Goal: Task Accomplishment & Management: Manage account settings

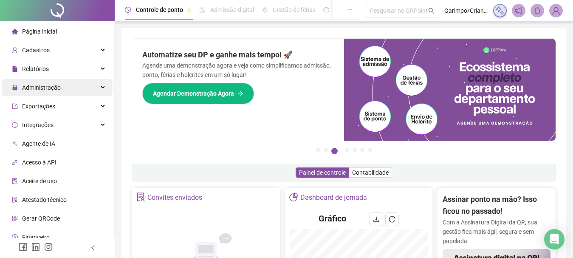
click at [84, 85] on div "Administração" at bounding box center [57, 87] width 111 height 17
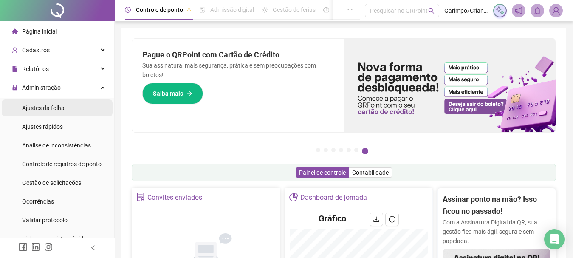
click at [66, 103] on li "Ajustes da folha" at bounding box center [57, 107] width 111 height 17
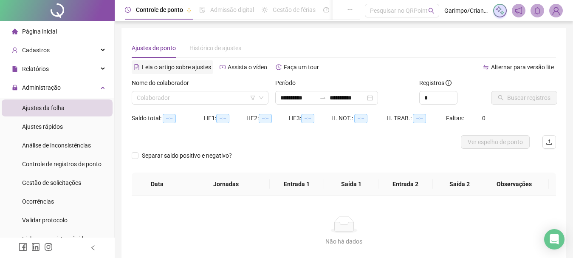
type input "**********"
click at [169, 95] on input "search" at bounding box center [196, 97] width 119 height 13
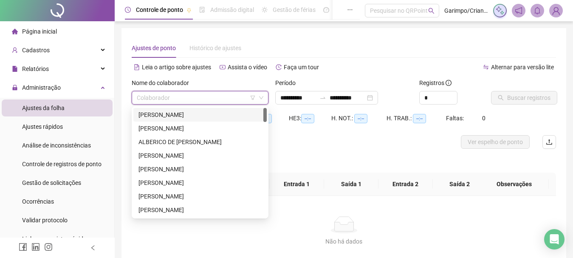
click at [169, 96] on input "search" at bounding box center [196, 97] width 119 height 13
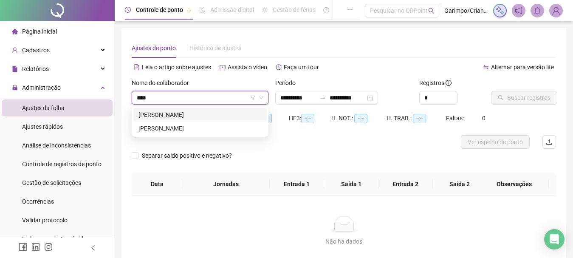
type input "*****"
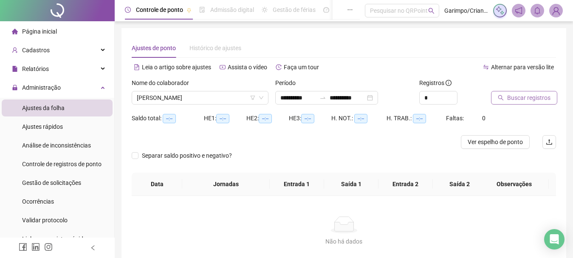
click at [509, 99] on span "Buscar registros" at bounding box center [528, 97] width 43 height 9
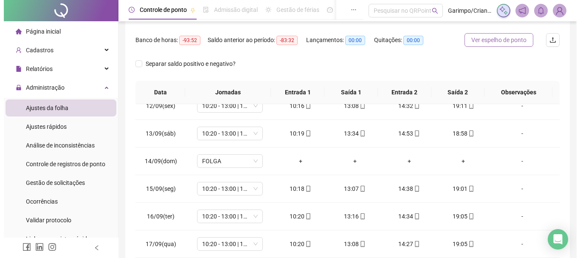
scroll to position [73, 0]
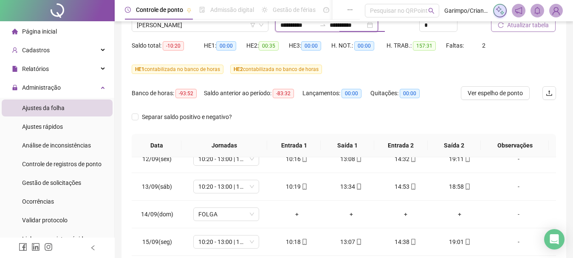
click at [347, 25] on input "**********" at bounding box center [348, 24] width 36 height 9
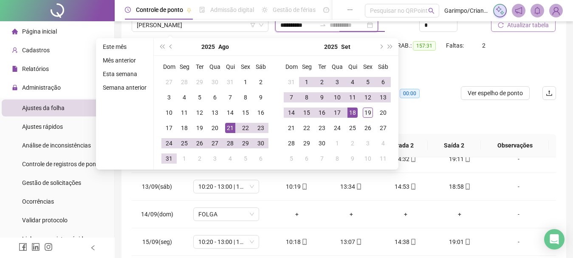
type input "**********"
click at [365, 110] on div "19" at bounding box center [368, 112] width 10 height 10
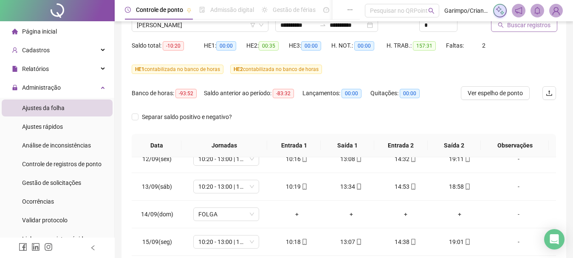
click at [503, 25] on icon "search" at bounding box center [501, 25] width 6 height 6
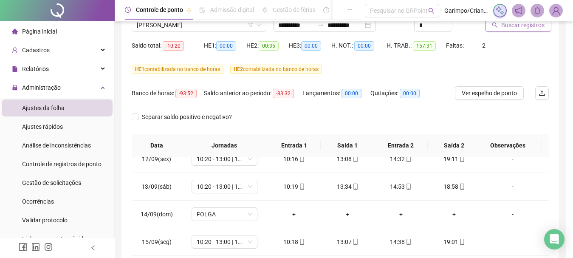
click at [511, 29] on div "Buscando registros Os registros de ponto estão sendo buscados... OK" at bounding box center [286, 129] width 573 height 258
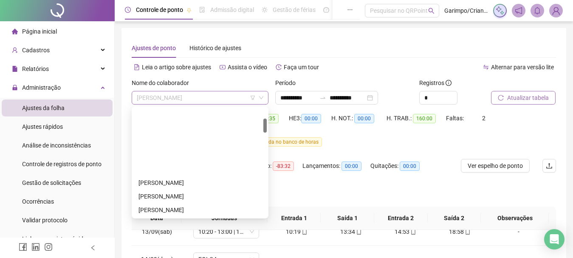
scroll to position [82, 0]
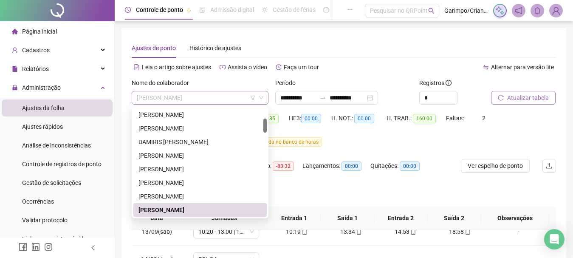
click at [172, 98] on span "[PERSON_NAME]" at bounding box center [200, 97] width 127 height 13
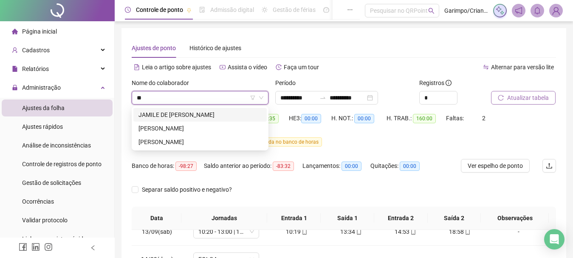
scroll to position [0, 0]
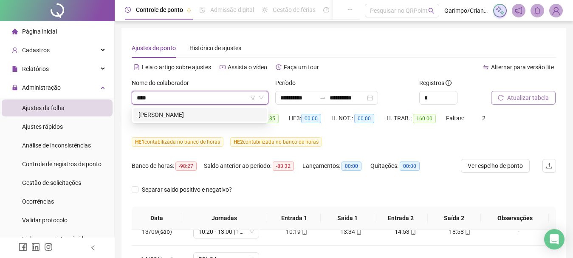
type input "*****"
click at [220, 114] on div "[PERSON_NAME]" at bounding box center [199, 114] width 123 height 9
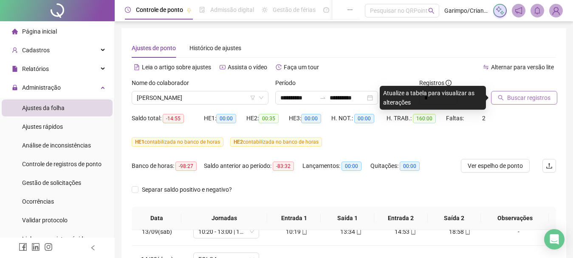
click at [536, 93] on button "Buscar registros" at bounding box center [524, 98] width 66 height 14
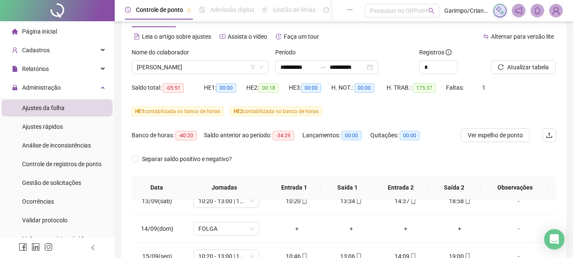
scroll to position [30, 0]
click at [518, 56] on div at bounding box center [513, 54] width 44 height 13
click at [518, 63] on span "Atualizar tabela" at bounding box center [528, 67] width 42 height 9
click at [169, 59] on div "Nome do colaborador" at bounding box center [200, 54] width 137 height 13
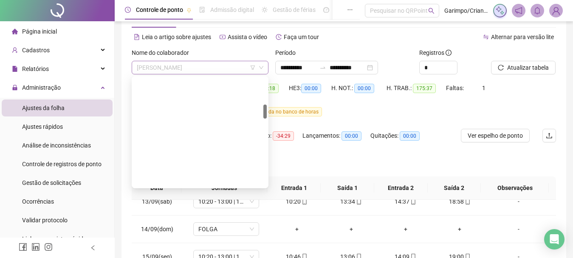
scroll to position [204, 0]
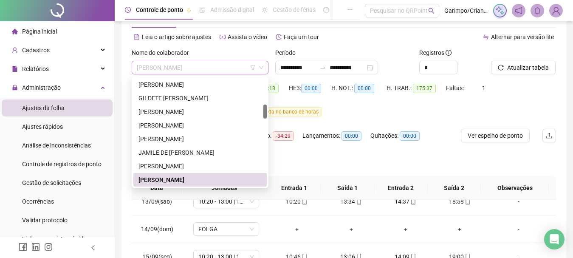
click at [175, 67] on span "[PERSON_NAME]" at bounding box center [200, 67] width 127 height 13
type input "*"
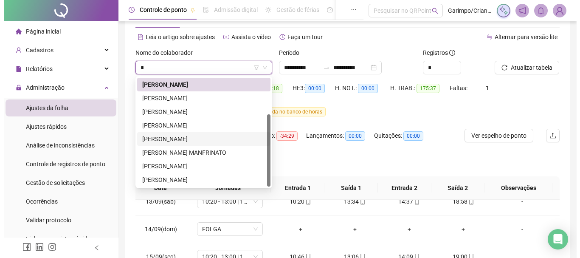
scroll to position [12, 0]
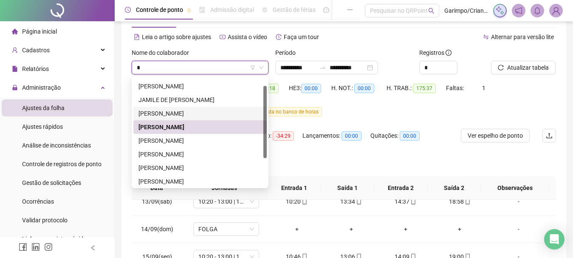
click at [178, 113] on div "[PERSON_NAME]" at bounding box center [199, 113] width 123 height 9
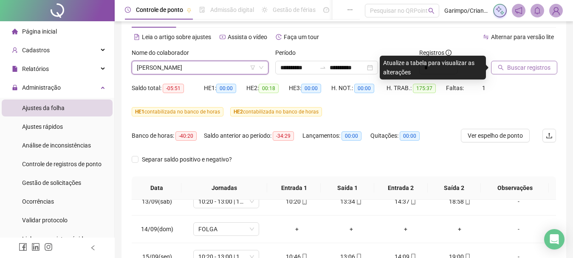
click at [527, 64] on span "Buscar registros" at bounding box center [528, 67] width 43 height 9
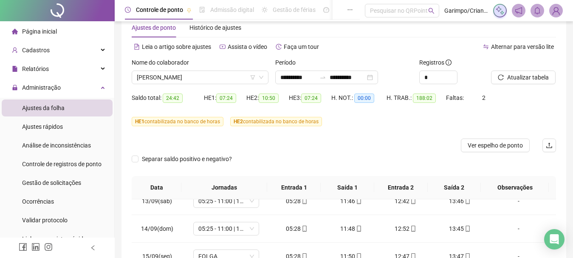
scroll to position [20, 0]
click at [509, 78] on span "Atualizar tabela" at bounding box center [528, 77] width 42 height 9
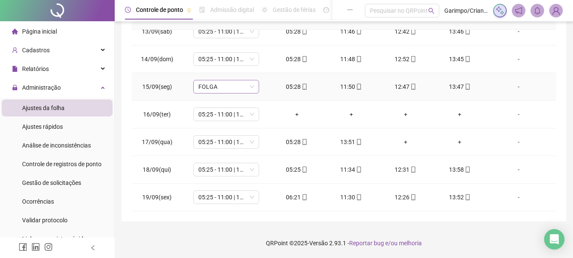
click at [212, 88] on span "FOLGA" at bounding box center [226, 86] width 56 height 13
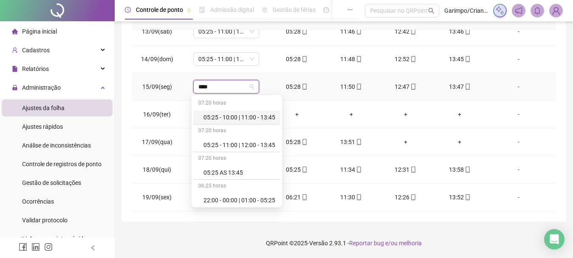
type input "*****"
click at [220, 114] on div "05:25 - 10:00 | 11:00 - 13:45" at bounding box center [239, 117] width 72 height 9
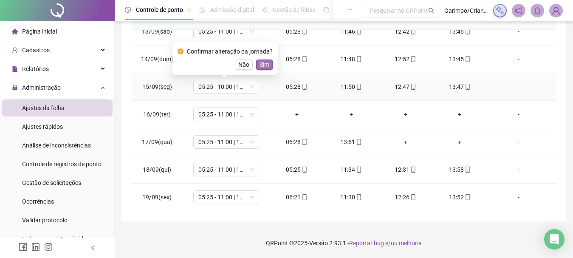
click at [267, 62] on span "Sim" at bounding box center [265, 64] width 10 height 9
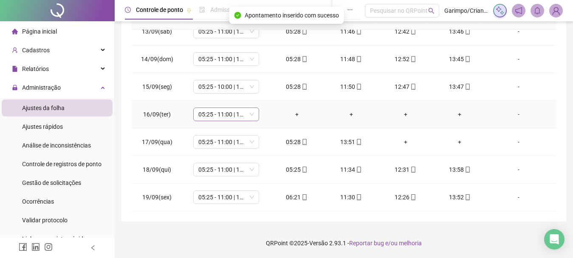
click at [226, 116] on span "05:25 - 11:00 | 12:00 - 13:45" at bounding box center [226, 114] width 56 height 13
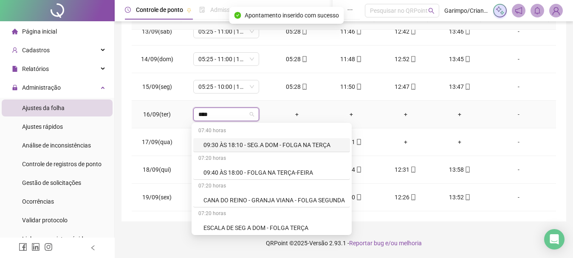
type input "*****"
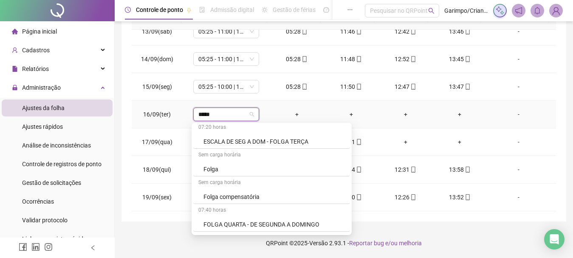
scroll to position [127, 0]
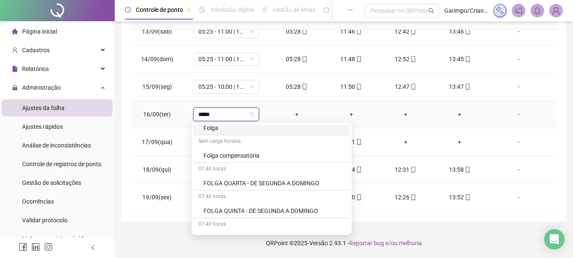
click at [216, 132] on div "Folga" at bounding box center [273, 127] width 141 height 9
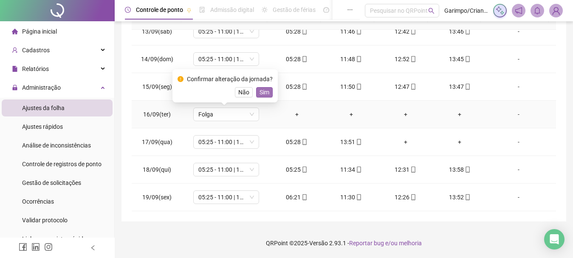
click at [267, 92] on span "Sim" at bounding box center [265, 92] width 10 height 9
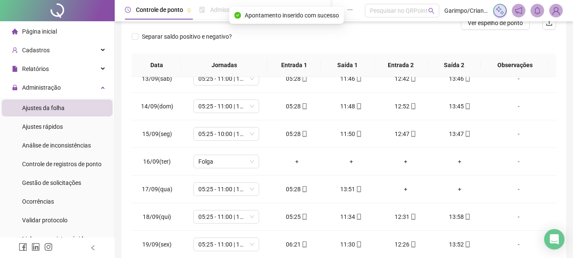
scroll to position [20, 0]
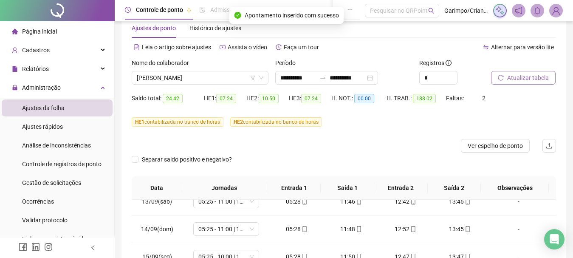
click at [518, 76] on span "Atualizar tabela" at bounding box center [528, 77] width 42 height 9
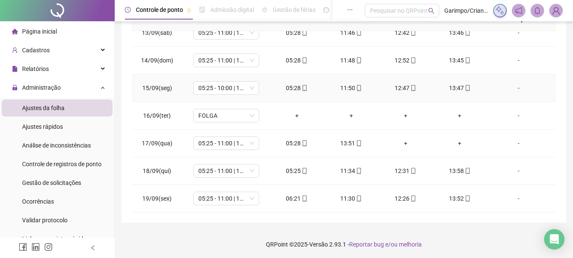
scroll to position [190, 0]
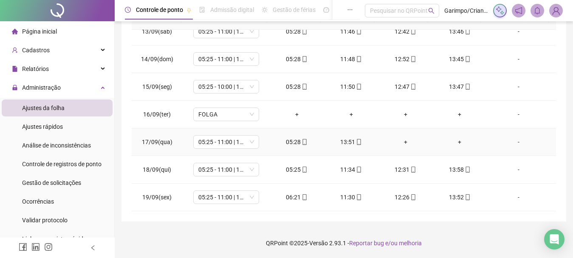
click at [405, 143] on div "+" at bounding box center [405, 141] width 41 height 9
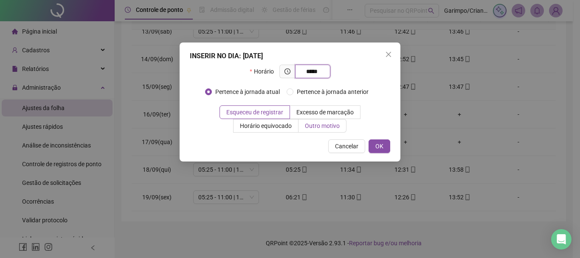
type input "*****"
drag, startPoint x: 323, startPoint y: 130, endPoint x: 324, endPoint y: 122, distance: 7.7
click at [322, 129] on label "Outro motivo" at bounding box center [323, 126] width 48 height 14
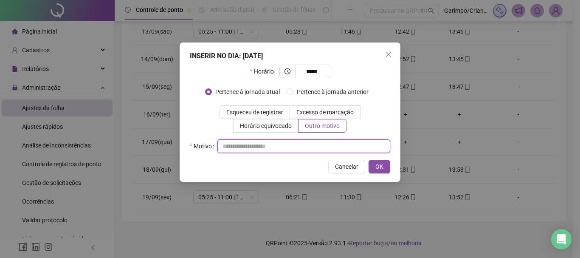
click at [304, 151] on input "text" at bounding box center [303, 146] width 173 height 14
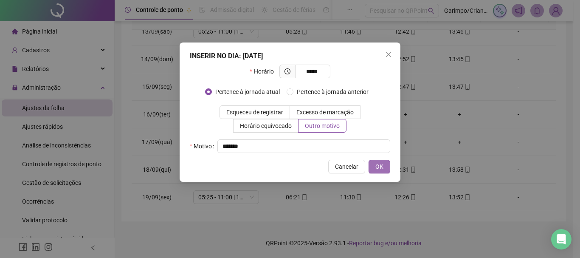
click at [369, 160] on button "OK" at bounding box center [380, 167] width 22 height 14
click at [377, 166] on button "OK" at bounding box center [380, 167] width 22 height 14
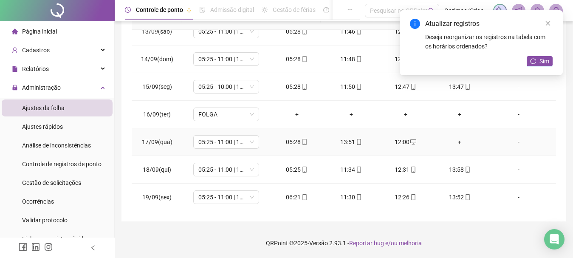
click at [451, 143] on div "+" at bounding box center [460, 141] width 41 height 9
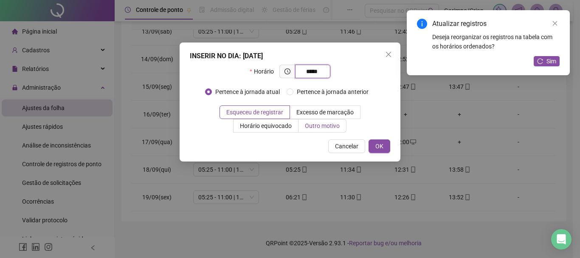
type input "*****"
click at [327, 130] on label "Outro motivo" at bounding box center [323, 126] width 48 height 14
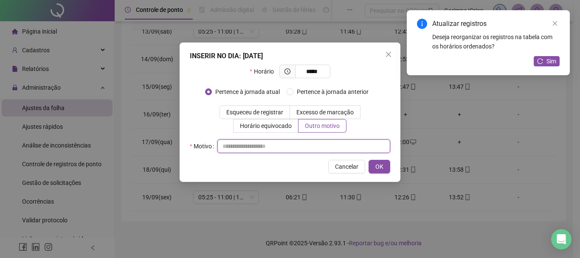
drag, startPoint x: 327, startPoint y: 141, endPoint x: 332, endPoint y: 147, distance: 7.8
click at [327, 142] on input "text" at bounding box center [303, 146] width 173 height 14
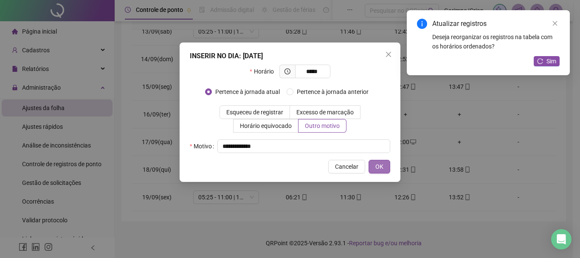
click at [369, 160] on button "OK" at bounding box center [380, 167] width 22 height 14
click at [383, 166] on span "OK" at bounding box center [380, 166] width 8 height 9
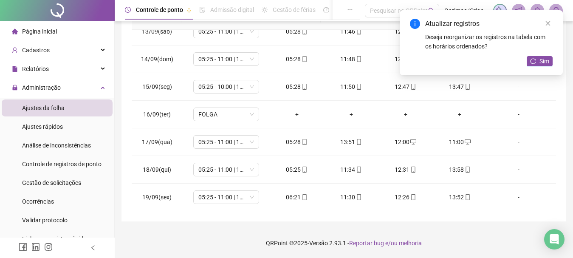
click at [555, 62] on div "Atualizar registros Deseja reorganizar os registros na tabela com os horários o…" at bounding box center [481, 42] width 163 height 65
click at [547, 59] on span "Sim" at bounding box center [545, 60] width 10 height 9
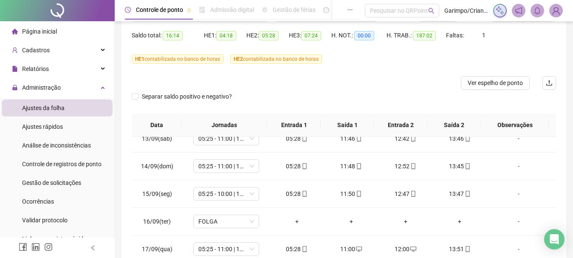
scroll to position [0, 0]
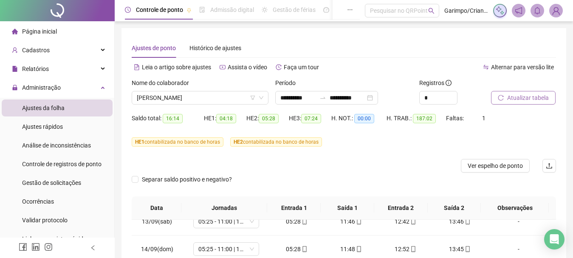
click at [525, 95] on span "Atualizar tabela" at bounding box center [528, 97] width 42 height 9
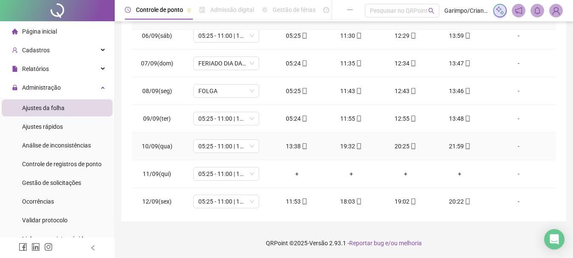
scroll to position [435, 0]
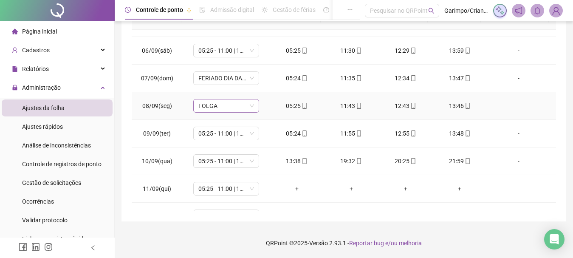
click at [225, 106] on span "FOLGA" at bounding box center [226, 105] width 56 height 13
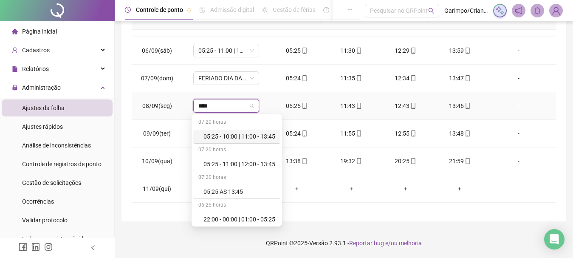
type input "*****"
click at [249, 141] on div "05:25 - 10:00 | 11:00 - 13:45" at bounding box center [239, 136] width 72 height 9
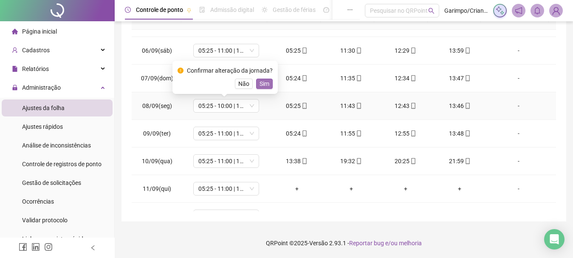
click at [266, 85] on span "Sim" at bounding box center [265, 83] width 10 height 9
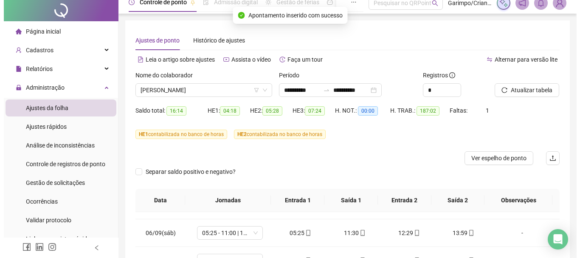
scroll to position [0, 0]
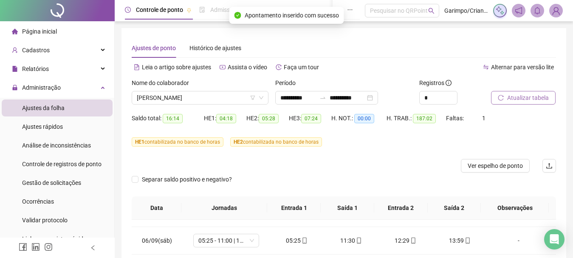
click at [532, 95] on span "Atualizar tabela" at bounding box center [528, 97] width 42 height 9
click at [534, 93] on span "Atualizar tabela" at bounding box center [528, 97] width 42 height 9
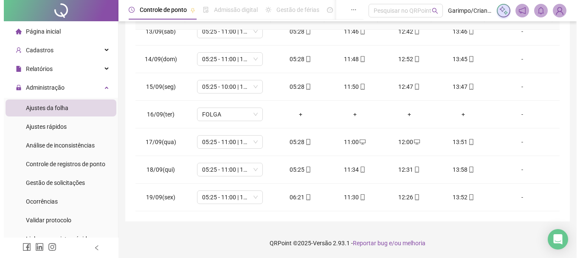
scroll to position [20, 0]
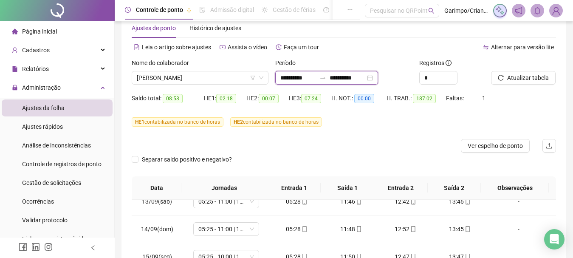
click at [291, 77] on input "**********" at bounding box center [298, 77] width 36 height 9
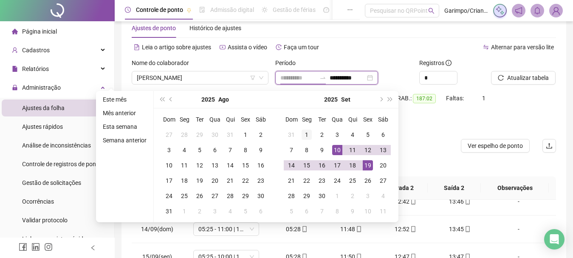
type input "**********"
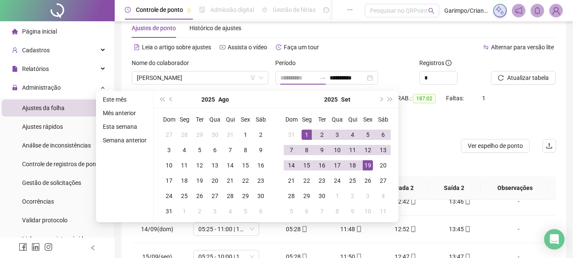
click at [302, 132] on div "1" at bounding box center [307, 135] width 10 height 10
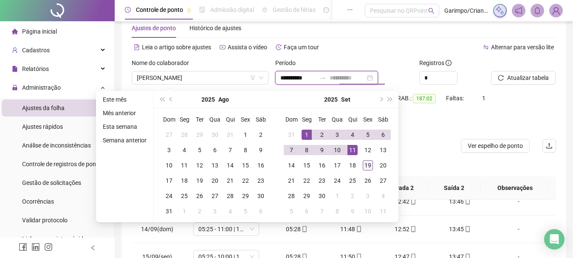
type input "**********"
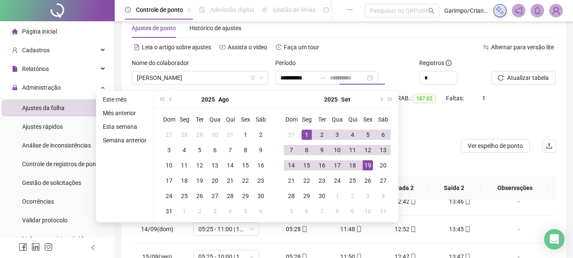
click at [364, 163] on div "19" at bounding box center [368, 165] width 10 height 10
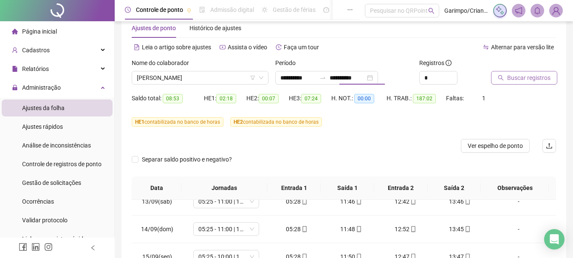
click at [520, 76] on span "Buscar registros" at bounding box center [528, 77] width 43 height 9
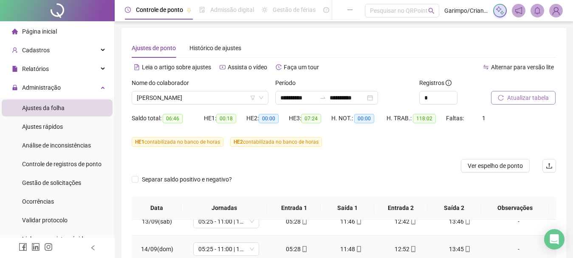
scroll to position [190, 0]
